Goal: Task Accomplishment & Management: Manage account settings

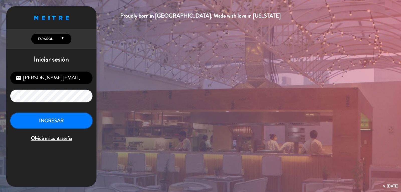
click at [57, 120] on button "INGRESAR" at bounding box center [51, 121] width 82 height 16
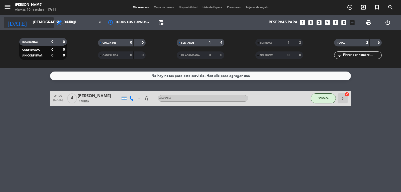
click at [51, 22] on icon "arrow_drop_down" at bounding box center [50, 23] width 6 height 6
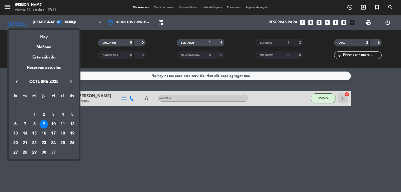
click at [46, 35] on div "Hoy" at bounding box center [44, 35] width 70 height 10
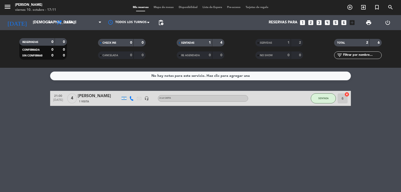
type input "[DATE]"
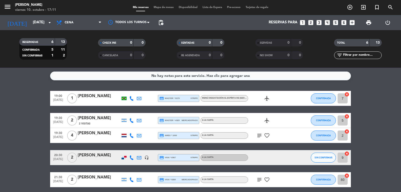
scroll to position [25, 0]
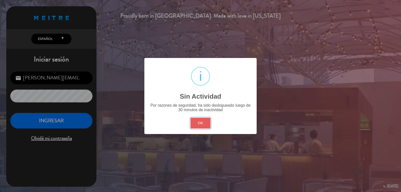
click at [208, 119] on button "OK" at bounding box center [201, 123] width 20 height 11
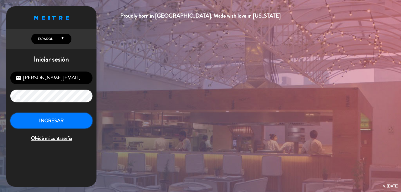
click at [56, 115] on button "INGRESAR" at bounding box center [51, 121] width 82 height 16
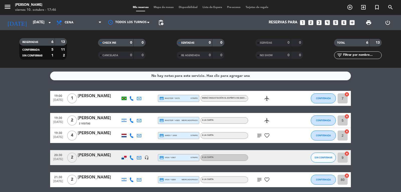
click at [260, 135] on icon "subject" at bounding box center [259, 135] width 6 height 6
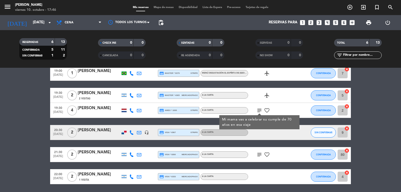
scroll to position [42, 0]
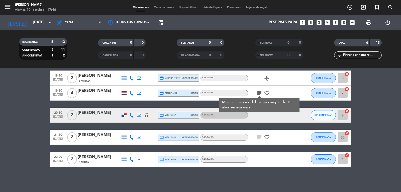
click at [260, 138] on icon "subject" at bounding box center [259, 137] width 6 height 6
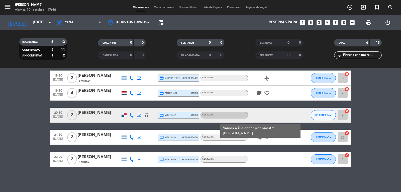
click at [260, 138] on icon "subject" at bounding box center [259, 137] width 6 height 6
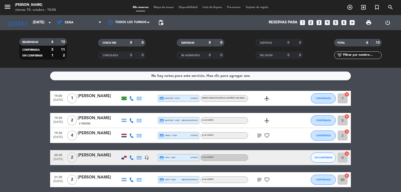
scroll to position [25, 0]
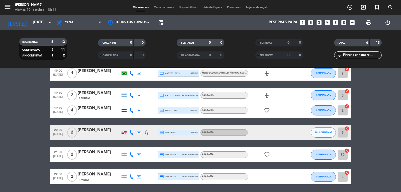
click at [89, 111] on div "[PERSON_NAME]" at bounding box center [99, 108] width 43 height 7
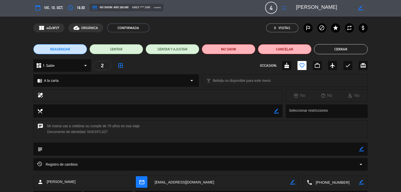
scroll to position [0, 0]
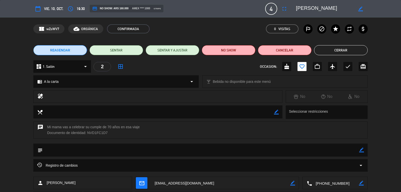
click at [65, 49] on span "REAGENDAR" at bounding box center [60, 50] width 20 height 5
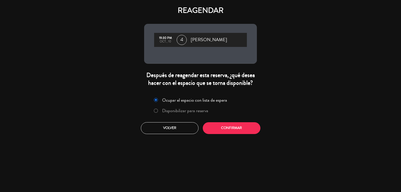
type input "[PERSON_NAME][EMAIL_ADDRESS][DOMAIN_NAME]"
click at [174, 129] on button "Volver" at bounding box center [170, 128] width 58 height 12
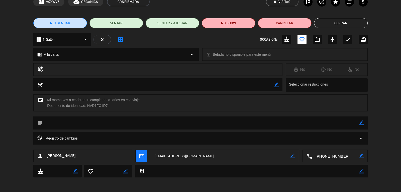
scroll to position [28, 0]
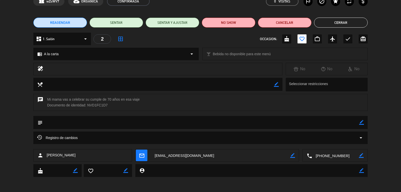
click at [361, 136] on icon "arrow_drop_down" at bounding box center [361, 138] width 6 height 6
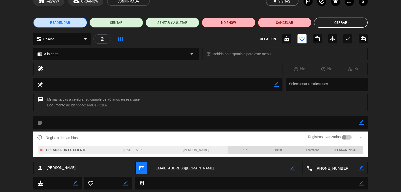
click at [281, 149] on span "19:30" at bounding box center [278, 149] width 7 height 3
click at [362, 123] on icon "border_color" at bounding box center [361, 122] width 5 height 5
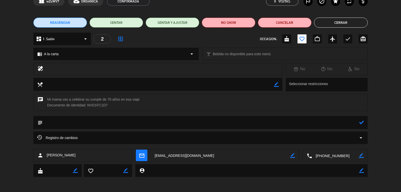
click at [362, 123] on icon at bounding box center [361, 122] width 5 height 5
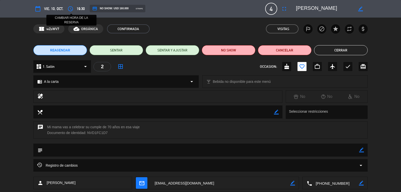
click at [71, 8] on icon "access_time" at bounding box center [70, 9] width 6 height 6
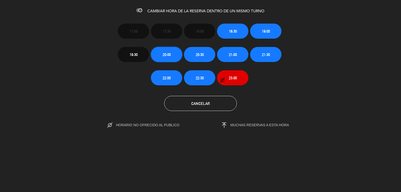
click at [170, 56] on span "20:00" at bounding box center [167, 55] width 8 height 6
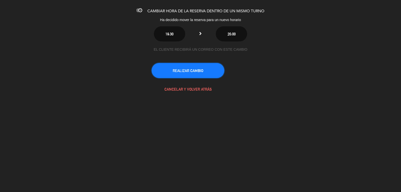
click at [193, 73] on button "REALIZAR CAMBIO" at bounding box center [188, 70] width 73 height 15
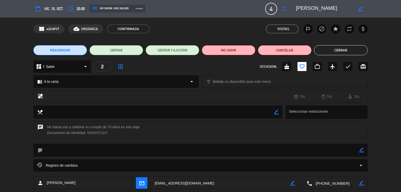
click at [340, 50] on button "Cerrar" at bounding box center [341, 50] width 54 height 10
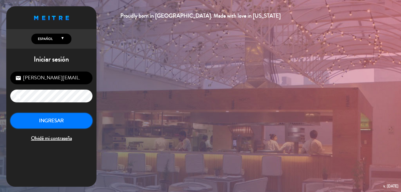
click at [81, 118] on button "INGRESAR" at bounding box center [51, 121] width 82 height 16
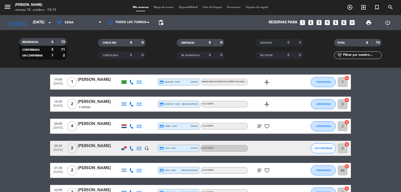
scroll to position [25, 0]
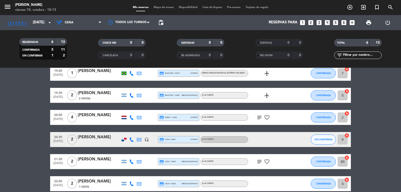
click at [122, 139] on div at bounding box center [124, 140] width 5 height 4
click at [122, 118] on div at bounding box center [124, 118] width 5 height 4
click at [36, 88] on bookings-row "19:00 [DATE] 1 [PERSON_NAME] credit_card master * 9379 stripe Menú degustación …" at bounding box center [200, 128] width 401 height 125
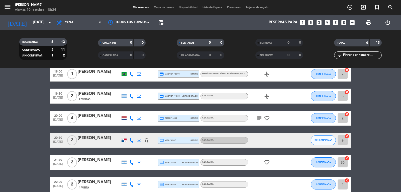
scroll to position [49, 0]
